Goal: Task Accomplishment & Management: Use online tool/utility

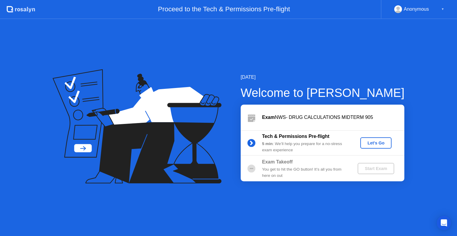
click at [375, 168] on div "Start Exam" at bounding box center [376, 168] width 32 height 5
click at [370, 168] on div "Start Exam" at bounding box center [376, 168] width 32 height 5
click at [381, 145] on div "Let's Go" at bounding box center [376, 143] width 26 height 5
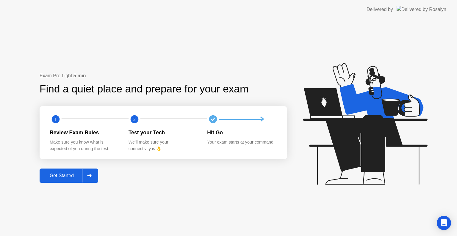
click at [76, 173] on div "Get Started" at bounding box center [61, 175] width 41 height 5
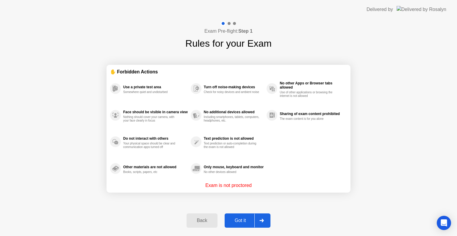
click at [244, 220] on div "Got it" at bounding box center [241, 220] width 28 height 5
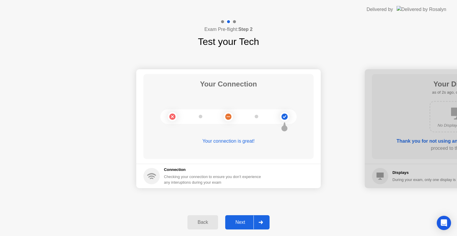
click at [244, 220] on div "Next" at bounding box center [240, 222] width 26 height 5
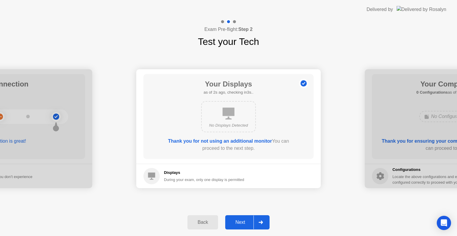
click at [244, 220] on div "Next" at bounding box center [240, 222] width 26 height 5
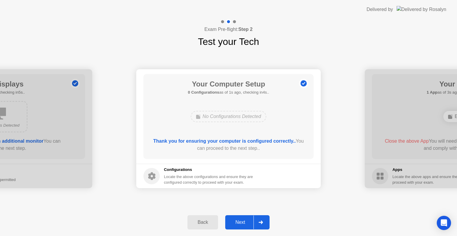
click at [244, 220] on div "Next" at bounding box center [240, 222] width 26 height 5
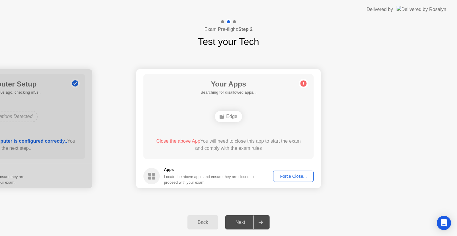
click at [244, 220] on div "Next" at bounding box center [240, 222] width 26 height 5
click at [301, 178] on div "Force Close..." at bounding box center [293, 176] width 36 height 5
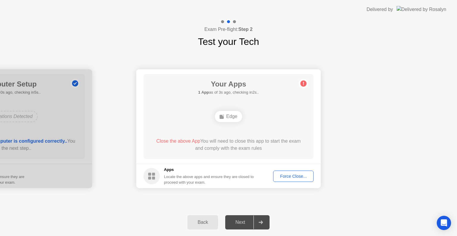
click at [287, 176] on div "Force Close..." at bounding box center [293, 176] width 36 height 5
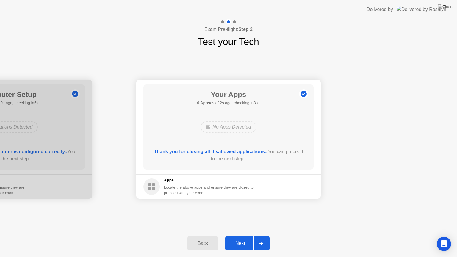
click at [247, 236] on button "Next" at bounding box center [247, 243] width 44 height 14
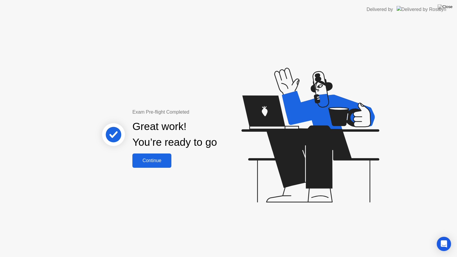
click at [152, 159] on div "Continue" at bounding box center [151, 160] width 35 height 5
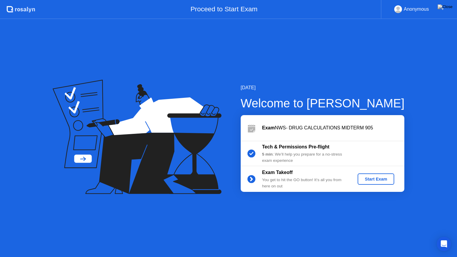
click at [368, 177] on div "Start Exam" at bounding box center [376, 179] width 32 height 5
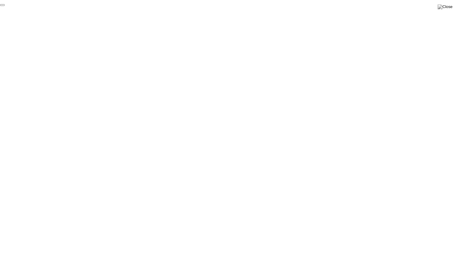
click div "End Proctoring Session"
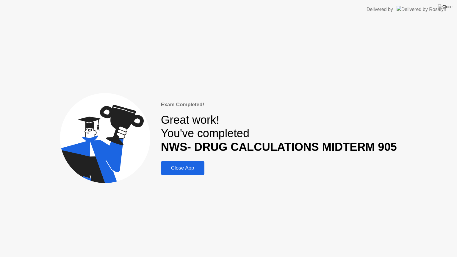
click at [191, 169] on div "Close App" at bounding box center [183, 168] width 40 height 6
